Goal: Find specific page/section

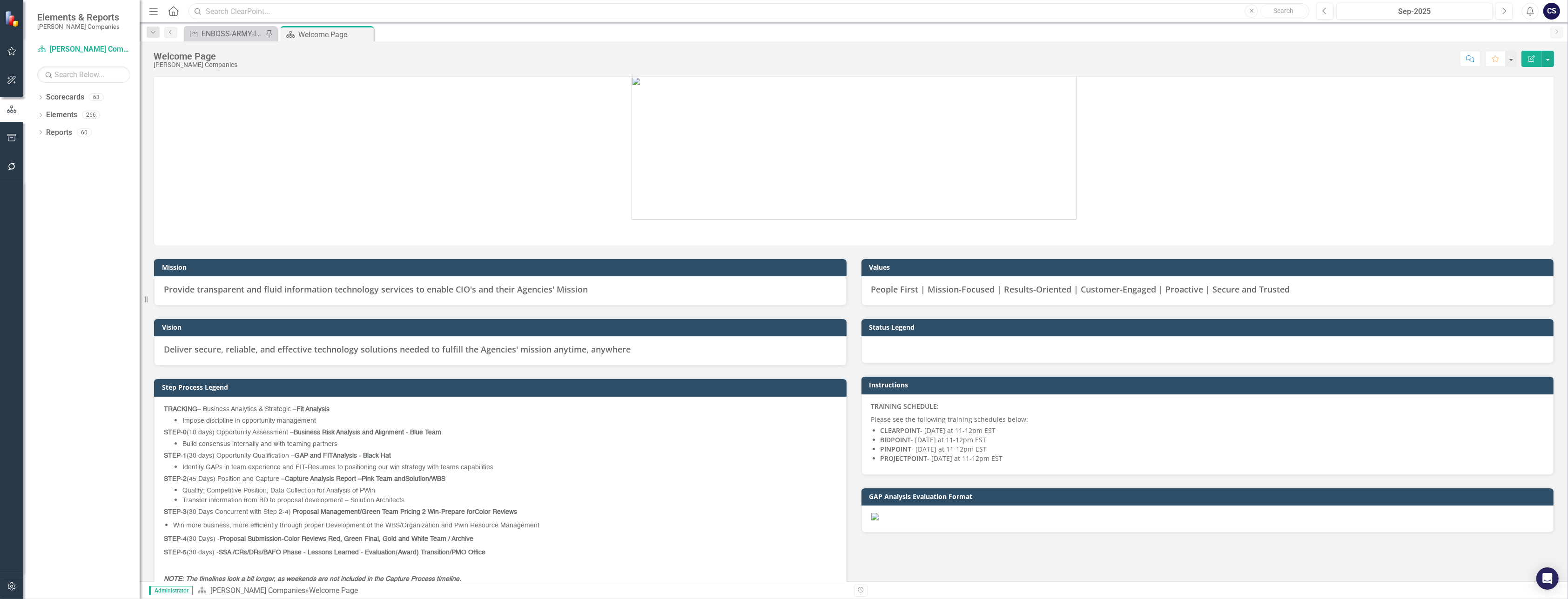
click at [212, 12] on input "text" at bounding box center [749, 12] width 1121 height 17
click at [216, 12] on input "text" at bounding box center [749, 12] width 1121 height 17
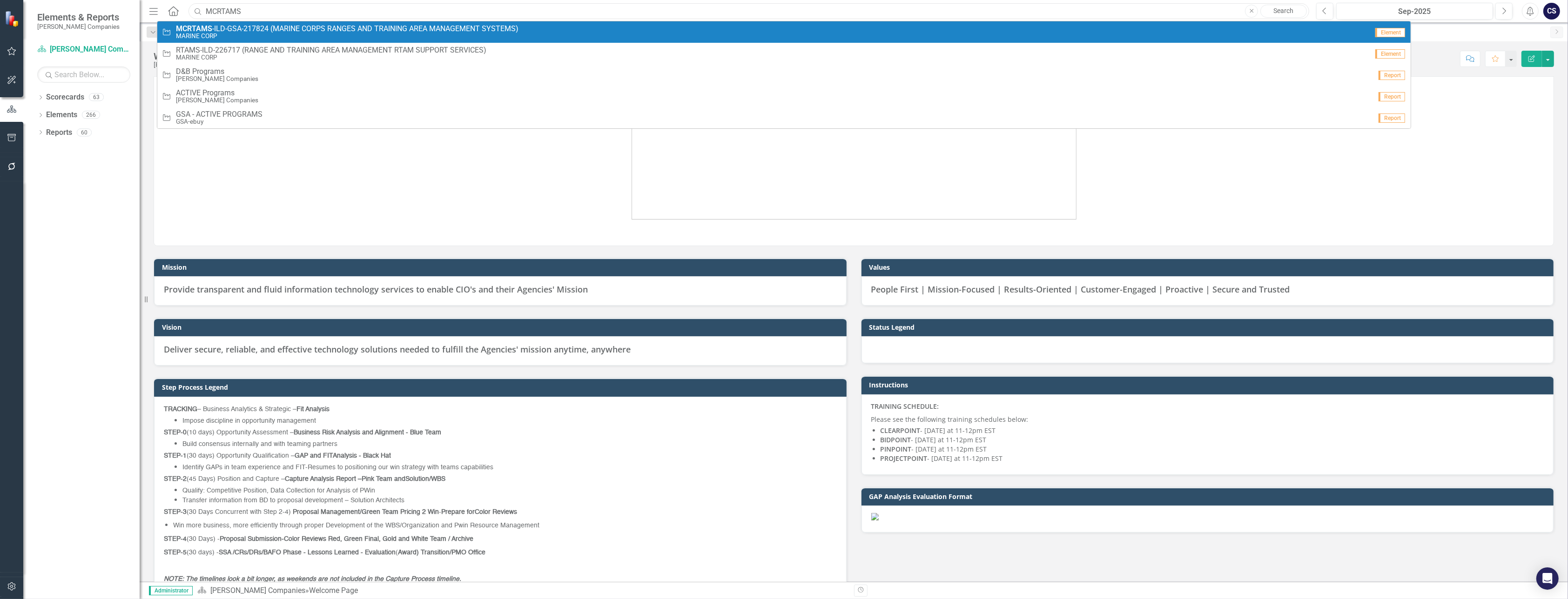
type input "MCRTAMS"
click at [218, 28] on span "MCRTAMS -ILD-GSA-217824 (MARINE CORPS RANGES AND TRAINING AREA MANAGEMENT SYSTE…" at bounding box center [347, 29] width 342 height 8
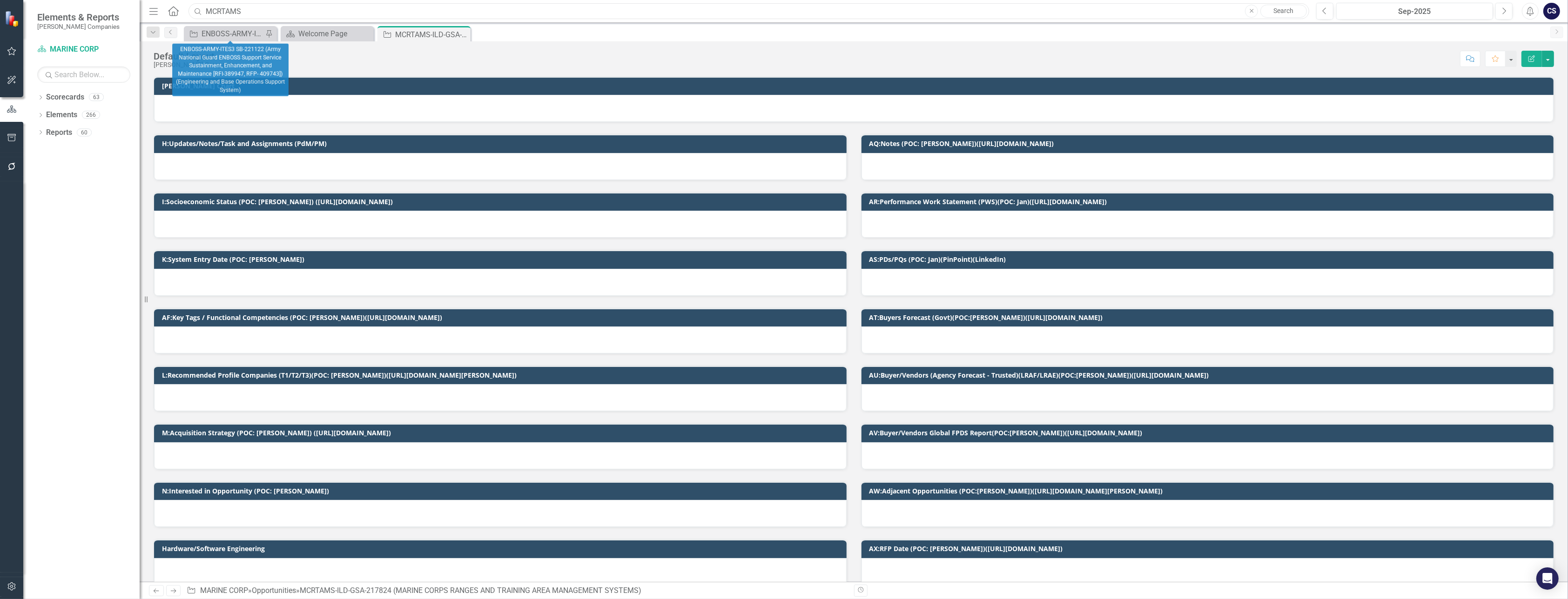
click at [267, 9] on input "MCRTAMS" at bounding box center [749, 12] width 1121 height 17
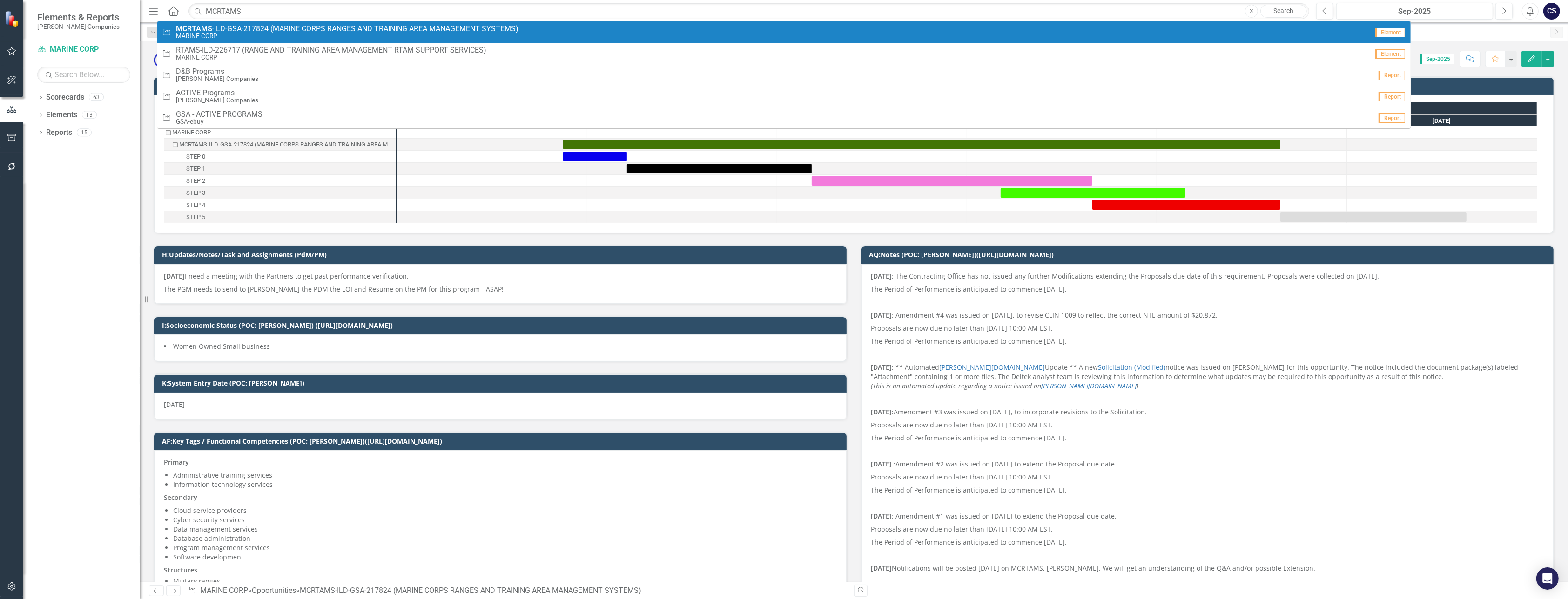
click at [246, 31] on span "MCRTAMS -ILD-GSA-217824 (MARINE CORPS RANGES AND TRAINING AREA MANAGEMENT SYSTE…" at bounding box center [347, 29] width 342 height 8
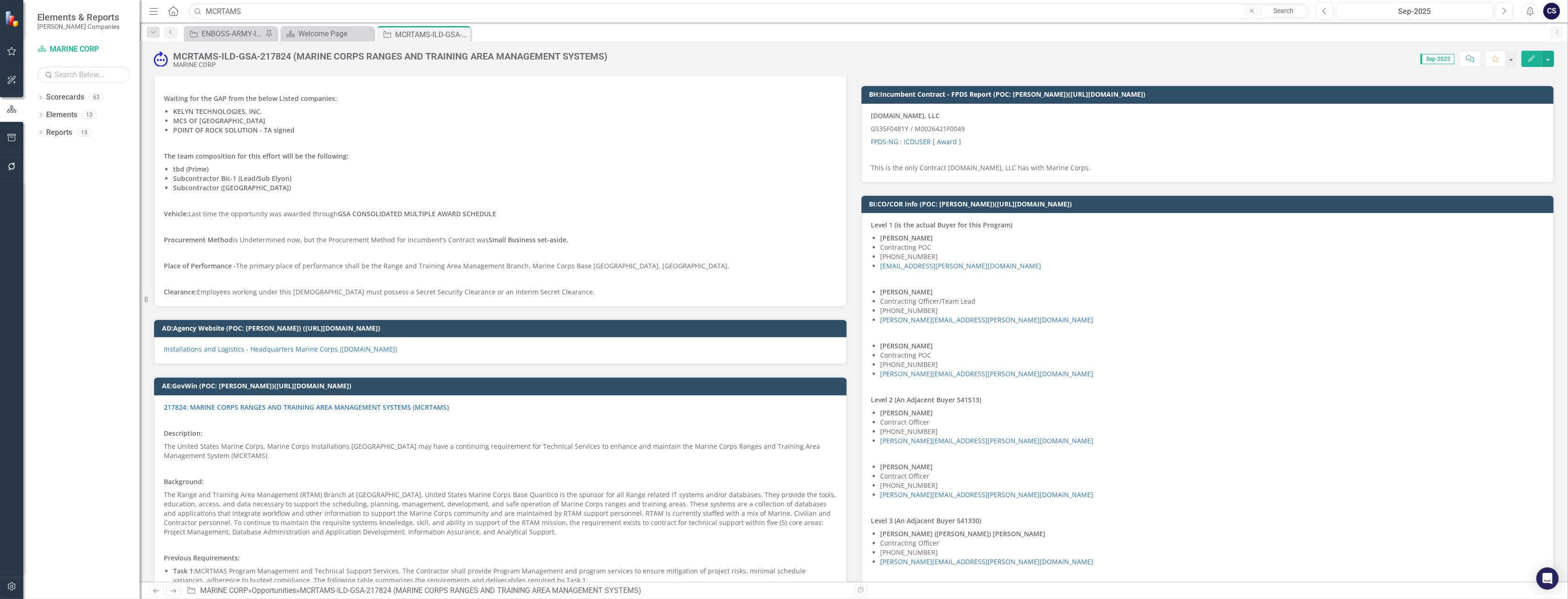
scroll to position [2527, 0]
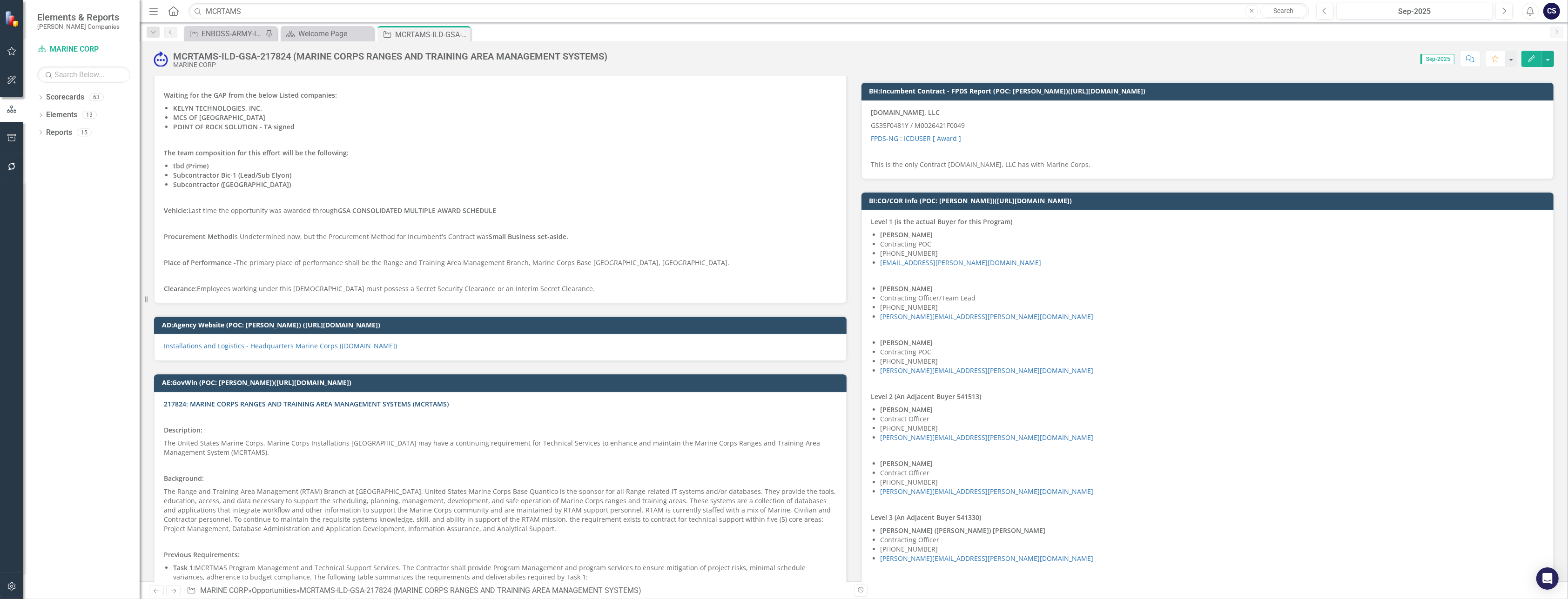
click at [263, 399] on link "217824: MARINE CORPS RANGES AND TRAINING AREA MANAGEMENT SYSTEMS (MCRTAMS)" at bounding box center [305, 403] width 285 height 9
click at [269, 399] on link "217824: MARINE CORPS RANGES AND TRAINING AREA MANAGEMENT SYSTEMS (MCRTAMS)" at bounding box center [305, 403] width 285 height 9
